Goal: Entertainment & Leisure: Browse casually

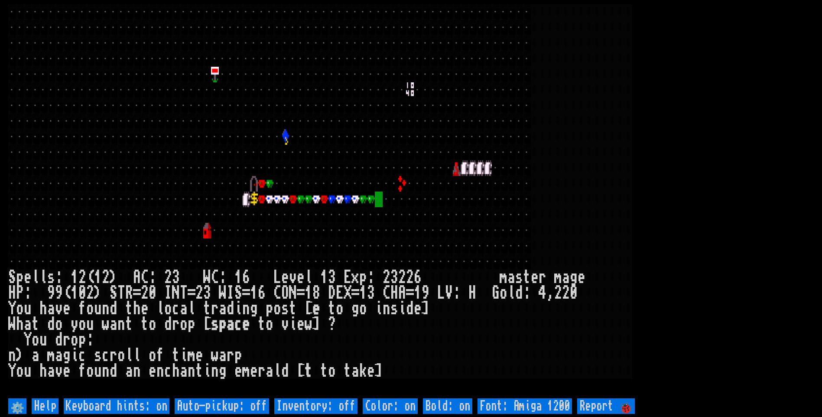
click at [198, 404] on off "Auto-pickup: off" at bounding box center [222, 406] width 94 height 16
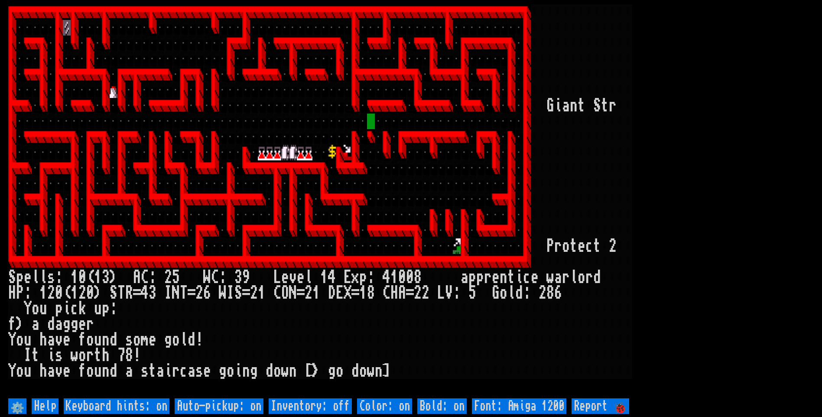
click at [199, 405] on off "Auto-pickup: on" at bounding box center [219, 406] width 89 height 16
type off "Auto-pickup: off"
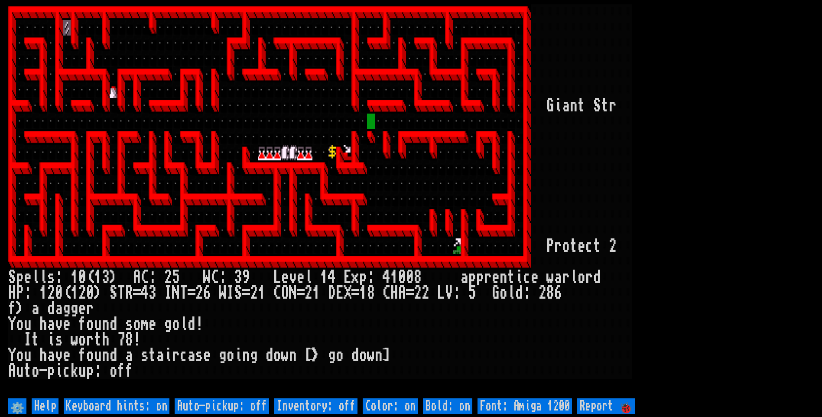
click at [661, 233] on larn at bounding box center [410, 200] width 805 height 392
